Goal: Find specific page/section: Find specific page/section

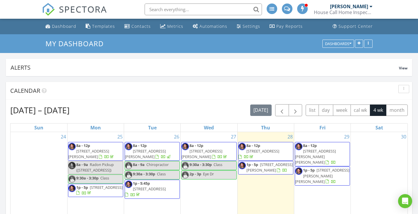
scroll to position [704, 427]
click at [178, 11] on input "text" at bounding box center [203, 10] width 117 height 12
click at [194, 8] on input "text" at bounding box center [203, 10] width 117 height 12
type input "256-804-8196"
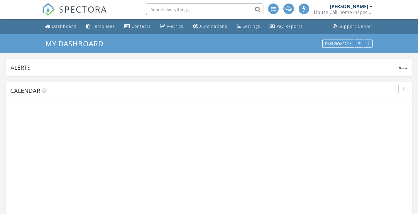
scroll to position [111, 131]
click at [183, 6] on input "text" at bounding box center [203, 10] width 117 height 12
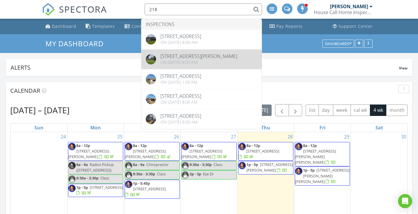
type input "218"
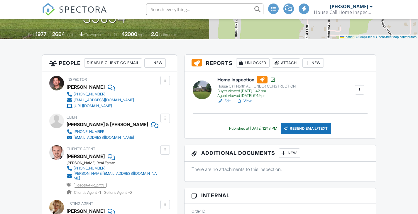
scroll to position [147, 0]
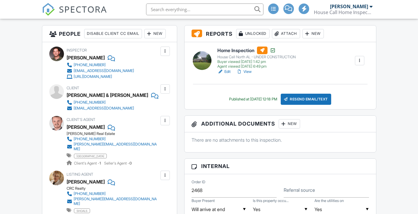
click at [251, 73] on link "View" at bounding box center [243, 72] width 15 height 6
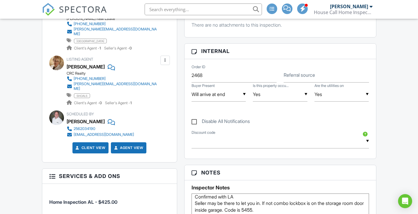
scroll to position [162, 0]
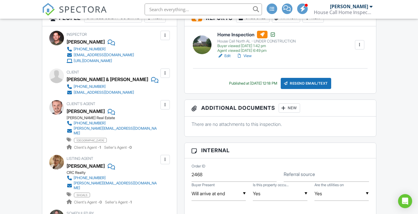
click at [49, 8] on img at bounding box center [48, 9] width 13 height 13
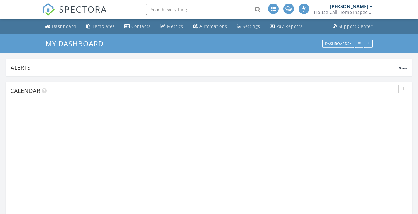
scroll to position [111, 131]
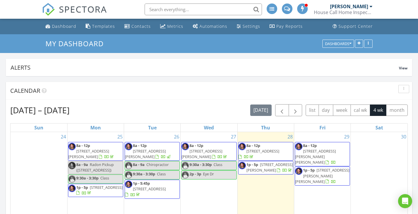
click at [193, 6] on input "text" at bounding box center [203, 10] width 117 height 12
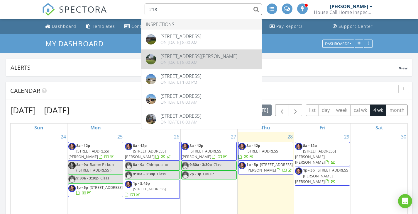
type input "218"
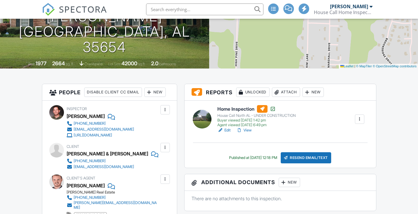
scroll to position [88, 0]
drag, startPoint x: 0, startPoint y: 0, endPoint x: 249, endPoint y: 130, distance: 281.0
click at [249, 130] on link "View" at bounding box center [243, 131] width 15 height 6
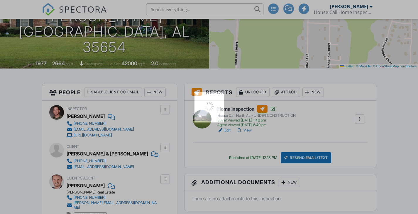
scroll to position [0, 0]
